Goal: Task Accomplishment & Management: Use online tool/utility

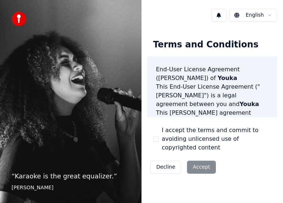
click at [155, 137] on button "I accept the terms and commit to avoiding unlicensed use of copyrighted content" at bounding box center [156, 139] width 6 height 6
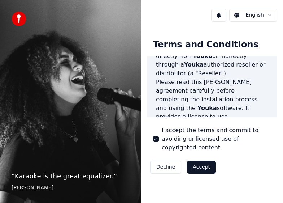
scroll to position [145, 0]
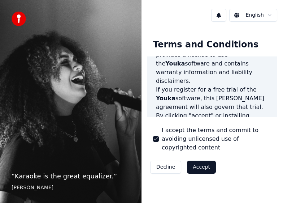
click at [243, 15] on html "“ Karaoke is the great equalizer. ” Aisha Tyler English Terms and Conditions En…" at bounding box center [141, 101] width 283 height 203
drag, startPoint x: 191, startPoint y: 73, endPoint x: 187, endPoint y: 77, distance: 5.6
click at [190, 73] on html "“ Karaoke is the great equalizer. ” Aisha Tyler English Terms and Conditions En…" at bounding box center [141, 101] width 283 height 203
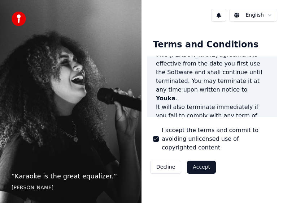
scroll to position [928, 0]
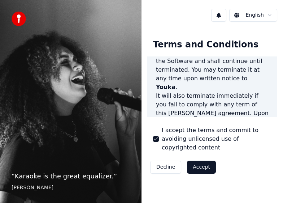
click at [210, 161] on button "Accept" at bounding box center [201, 167] width 29 height 13
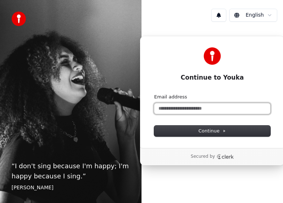
click at [219, 108] on input "Email address" at bounding box center [212, 108] width 116 height 11
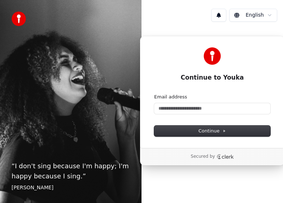
click at [249, 16] on html "“ I don't sing because I'm happy; I'm happy because I sing. ” William James Eng…" at bounding box center [141, 101] width 283 height 203
click at [214, 107] on html "“ I don't sing because I'm happy; I'm happy because I sing. ” William James Eng…" at bounding box center [141, 101] width 283 height 203
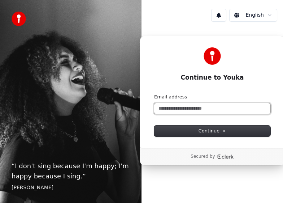
click at [213, 107] on input "Email address" at bounding box center [212, 108] width 116 height 11
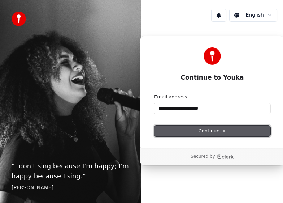
click at [181, 126] on button "Continue" at bounding box center [212, 130] width 116 height 11
type input "**********"
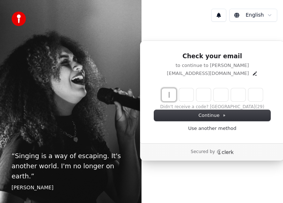
click at [167, 94] on input "Enter verification code" at bounding box center [220, 94] width 116 height 13
type input "******"
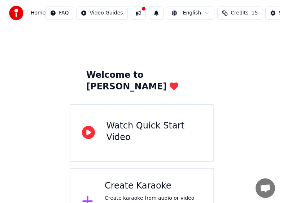
scroll to position [21, 0]
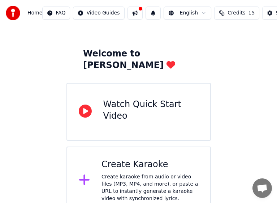
click at [137, 173] on div "Create karaoke from audio or video files (MP3, MP4, and more), or paste a URL t…" at bounding box center [150, 187] width 97 height 29
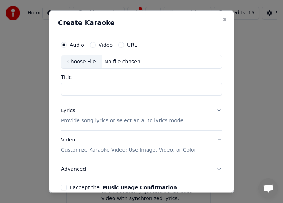
click at [120, 44] on button "URL" at bounding box center [122, 45] width 6 height 6
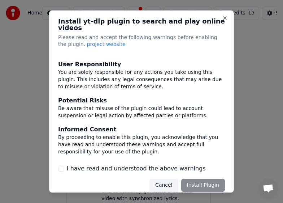
scroll to position [3, 0]
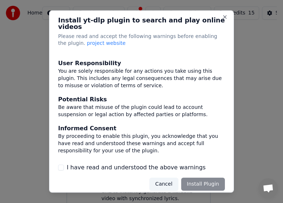
click at [65, 163] on div "I have read and understood the above warnings" at bounding box center [141, 167] width 167 height 9
click at [64, 163] on div "I have read and understood the above warnings" at bounding box center [141, 167] width 167 height 9
click at [62, 164] on button "I have read and understood the above warnings" at bounding box center [61, 167] width 6 height 6
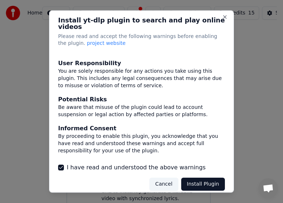
click at [204, 177] on button "Install Plugin" at bounding box center [203, 183] width 44 height 13
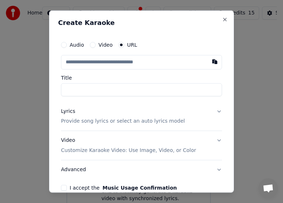
paste input "**********"
type input "**********"
click at [111, 91] on input "Title" at bounding box center [141, 89] width 161 height 13
type input "**********"
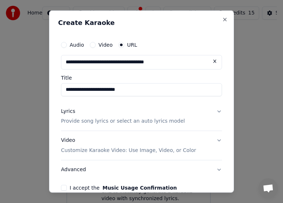
type input "**********"
click at [205, 112] on button "Lyrics Provide song lyrics or select an auto lyrics model" at bounding box center [141, 116] width 161 height 29
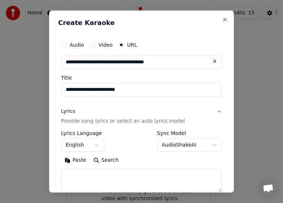
scroll to position [36, 0]
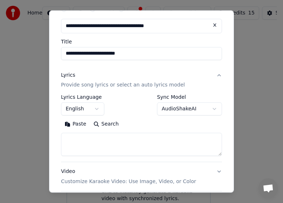
click at [100, 110] on body "**********" at bounding box center [138, 97] width 277 height 236
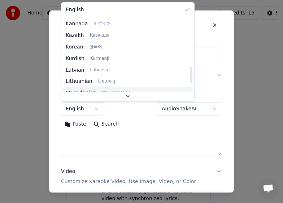
scroll to position [289, 0]
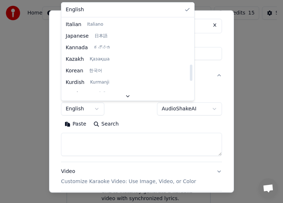
select select "**"
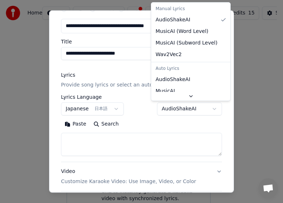
click at [170, 111] on body "**********" at bounding box center [138, 97] width 277 height 236
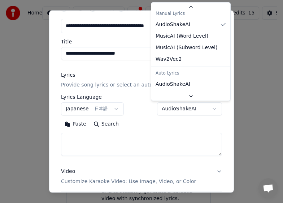
scroll to position [0, 0]
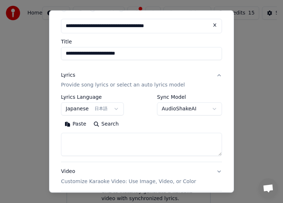
click at [143, 116] on body "**********" at bounding box center [138, 97] width 277 height 236
click at [109, 140] on textarea at bounding box center [141, 144] width 161 height 23
paste textarea "**********"
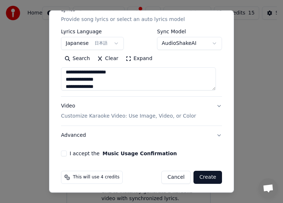
scroll to position [104, 0]
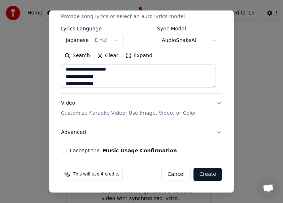
type textarea "**********"
click at [63, 151] on button "I accept the Music Usage Confirmation" at bounding box center [64, 150] width 6 height 6
click at [64, 150] on button "I accept the Music Usage Confirmation" at bounding box center [64, 150] width 6 height 6
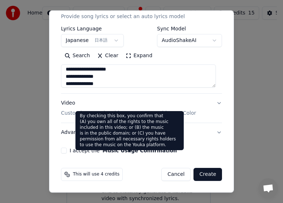
drag, startPoint x: 69, startPoint y: 151, endPoint x: 159, endPoint y: 153, distance: 89.7
click at [159, 153] on div "I accept the Music Usage Confirmation" at bounding box center [141, 150] width 161 height 6
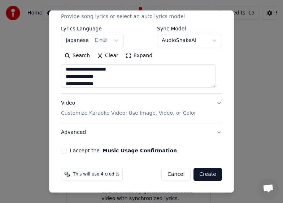
click at [66, 151] on button "I accept the Music Usage Confirmation" at bounding box center [64, 150] width 6 height 6
click at [204, 172] on button "Create" at bounding box center [208, 174] width 29 height 13
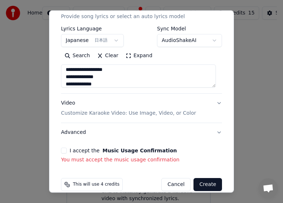
click at [63, 152] on button "I accept the Music Usage Confirmation" at bounding box center [64, 150] width 6 height 6
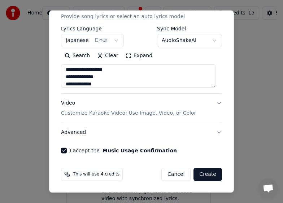
click at [208, 174] on button "Create" at bounding box center [208, 174] width 29 height 13
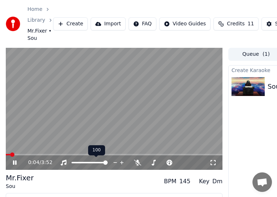
drag, startPoint x: 101, startPoint y: 164, endPoint x: 98, endPoint y: 161, distance: 4.4
click at [97, 162] on div at bounding box center [96, 162] width 58 height 7
click at [103, 163] on span at bounding box center [103, 162] width 4 height 4
click at [90, 161] on span at bounding box center [90, 162] width 4 height 4
click at [84, 162] on span at bounding box center [84, 162] width 4 height 4
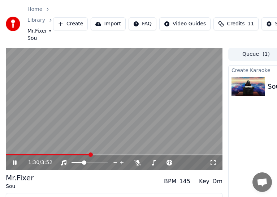
click at [95, 151] on video at bounding box center [114, 109] width 217 height 122
click at [97, 152] on video at bounding box center [114, 109] width 217 height 122
click at [97, 155] on span at bounding box center [114, 154] width 217 height 1
click at [118, 124] on video at bounding box center [114, 109] width 217 height 122
click at [121, 133] on video at bounding box center [114, 109] width 217 height 122
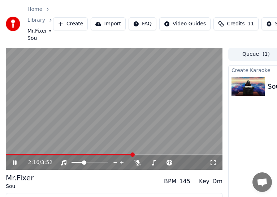
click at [112, 121] on video at bounding box center [114, 109] width 217 height 122
click at [34, 154] on span at bounding box center [36, 154] width 4 height 4
click at [6, 154] on span at bounding box center [8, 154] width 4 height 4
click at [61, 176] on div "Mr.Fixer Sou BPM 145 Key Dm" at bounding box center [114, 180] width 217 height 17
click at [53, 115] on video at bounding box center [114, 109] width 217 height 122
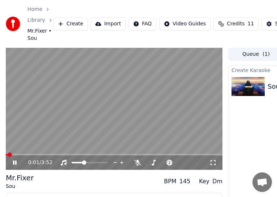
drag, startPoint x: 33, startPoint y: 153, endPoint x: 119, endPoint y: 154, distance: 86.0
click at [119, 154] on div "0:01 / 3:52" at bounding box center [114, 109] width 217 height 122
click at [110, 143] on video at bounding box center [114, 109] width 217 height 122
click at [136, 152] on span at bounding box center [133, 154] width 4 height 4
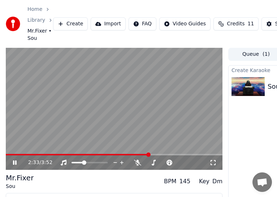
click at [157, 151] on video at bounding box center [114, 109] width 217 height 122
click at [153, 152] on video at bounding box center [114, 109] width 217 height 122
click at [18, 165] on icon at bounding box center [20, 162] width 17 height 6
click at [15, 163] on icon at bounding box center [15, 162] width 4 height 5
click at [154, 153] on video at bounding box center [114, 109] width 217 height 122
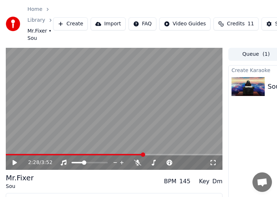
click at [142, 152] on span at bounding box center [143, 154] width 4 height 4
click at [16, 161] on icon at bounding box center [20, 162] width 17 height 6
click at [150, 154] on span at bounding box center [114, 154] width 217 height 1
click at [16, 154] on span at bounding box center [12, 154] width 13 height 1
drag, startPoint x: 16, startPoint y: 153, endPoint x: 7, endPoint y: 153, distance: 9.0
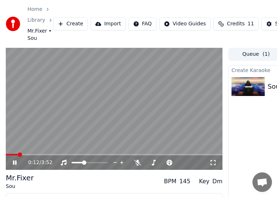
click at [7, 153] on video at bounding box center [114, 109] width 217 height 122
click at [10, 154] on span at bounding box center [8, 154] width 5 height 1
click at [12, 160] on icon at bounding box center [20, 162] width 17 height 6
click at [5, 153] on div "0:05 / 3:52 Mr.Fixer Sou BPM 145 Key Dm Edit Video Audio Subtitles Download Clo…" at bounding box center [138, 140] width 277 height 185
click at [11, 155] on span at bounding box center [13, 154] width 4 height 4
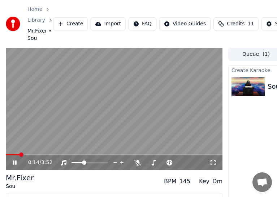
click at [18, 155] on span at bounding box center [12, 154] width 13 height 1
click at [16, 154] on span at bounding box center [12, 154] width 12 height 1
click at [16, 154] on span at bounding box center [11, 154] width 10 height 1
click at [18, 154] on span at bounding box center [12, 154] width 13 height 1
click at [26, 155] on span at bounding box center [27, 154] width 4 height 4
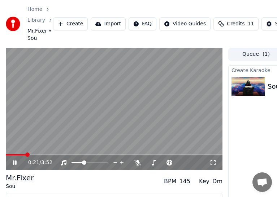
click at [32, 154] on span at bounding box center [114, 154] width 217 height 1
click at [46, 142] on video at bounding box center [114, 109] width 217 height 122
click at [6, 157] on span at bounding box center [8, 154] width 4 height 4
click at [14, 164] on icon at bounding box center [15, 162] width 4 height 5
click at [82, 162] on span at bounding box center [84, 162] width 4 height 4
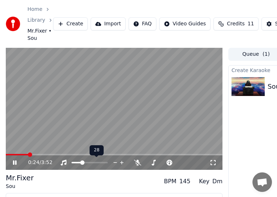
click at [82, 162] on span at bounding box center [82, 162] width 4 height 4
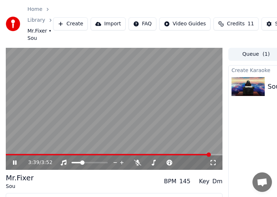
click at [13, 163] on icon at bounding box center [20, 162] width 17 height 6
click at [33, 11] on link "Home" at bounding box center [34, 9] width 15 height 7
